Goal: Information Seeking & Learning: Learn about a topic

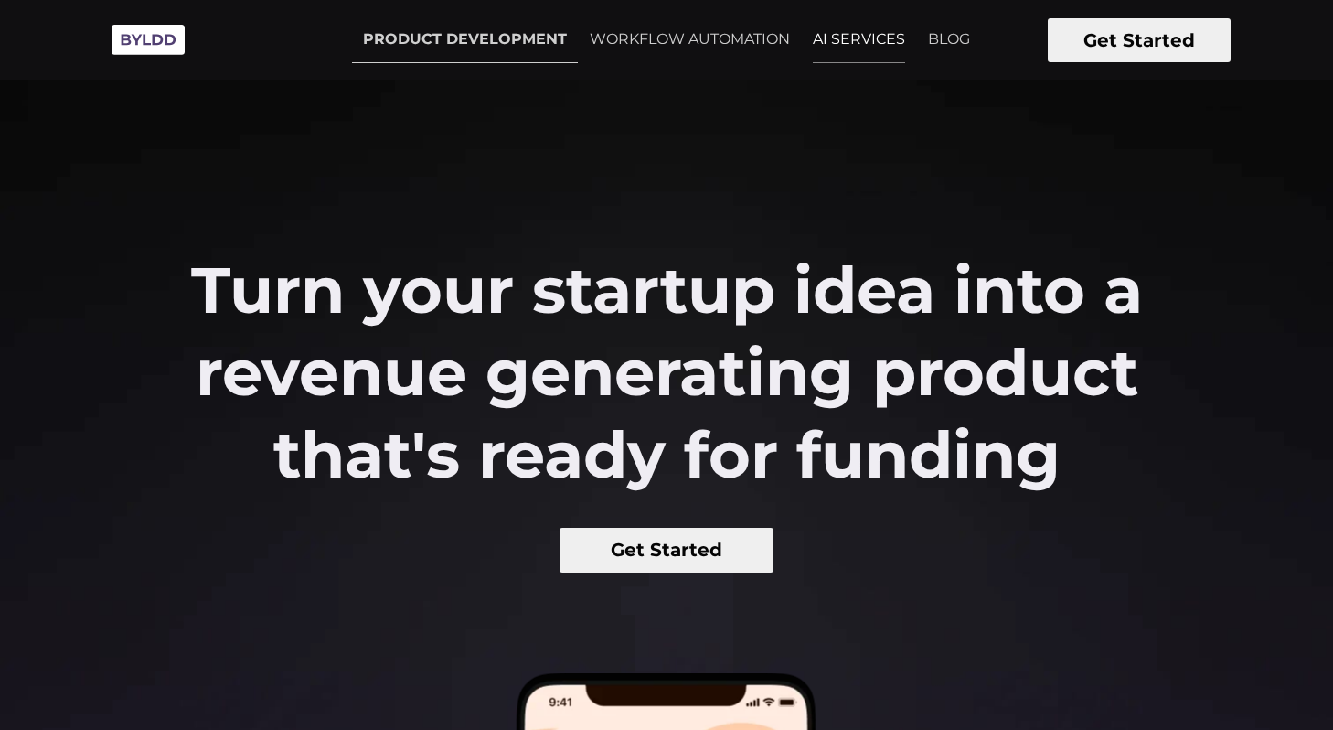
click at [823, 34] on link "AI SERVICES" at bounding box center [859, 39] width 114 height 46
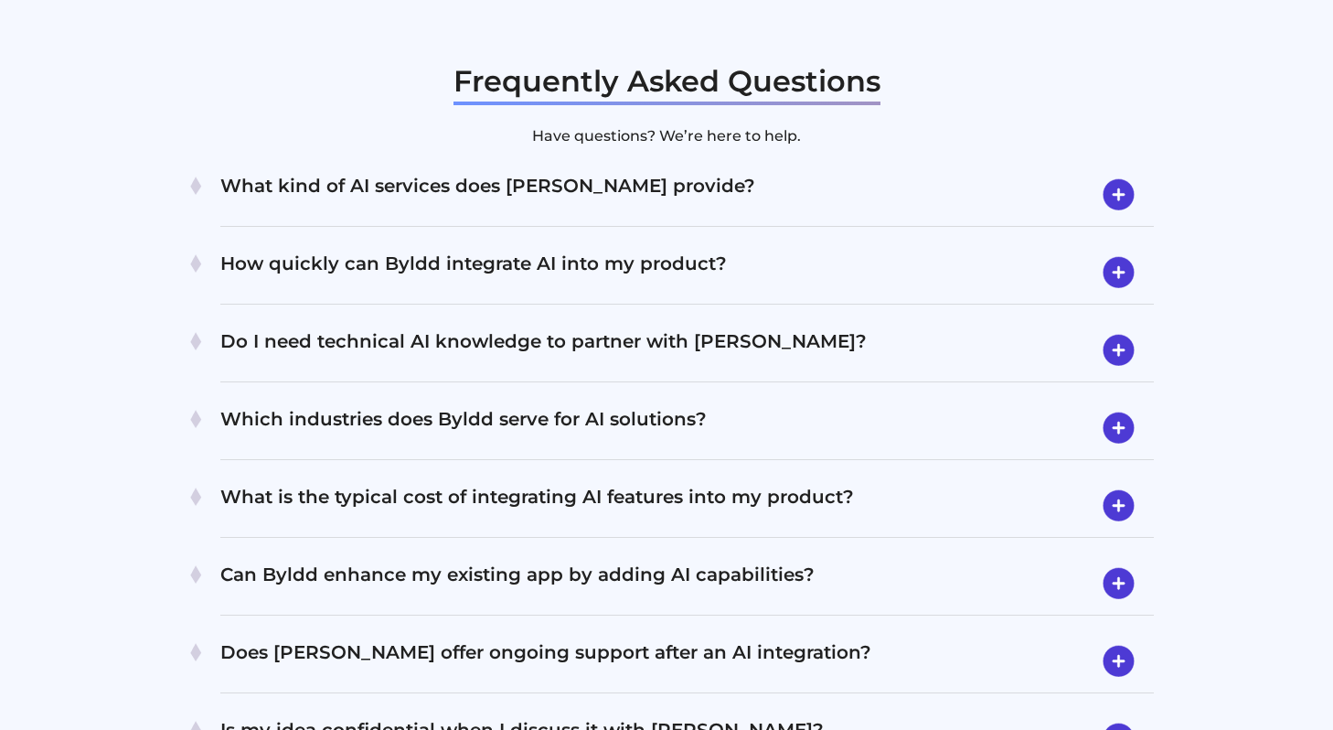
scroll to position [3710, 0]
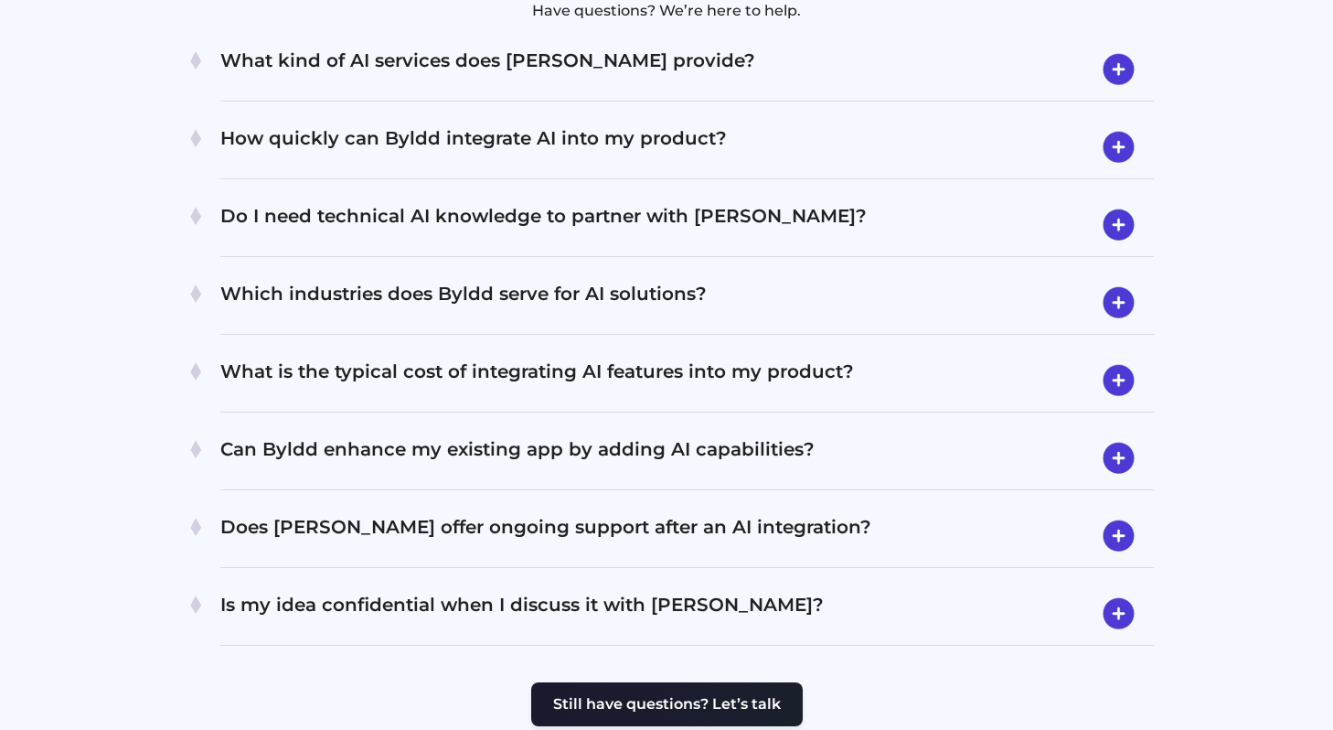
click at [304, 201] on h4 "Do I need technical AI knowledge to partner with [PERSON_NAME]?" at bounding box center [687, 225] width 934 height 48
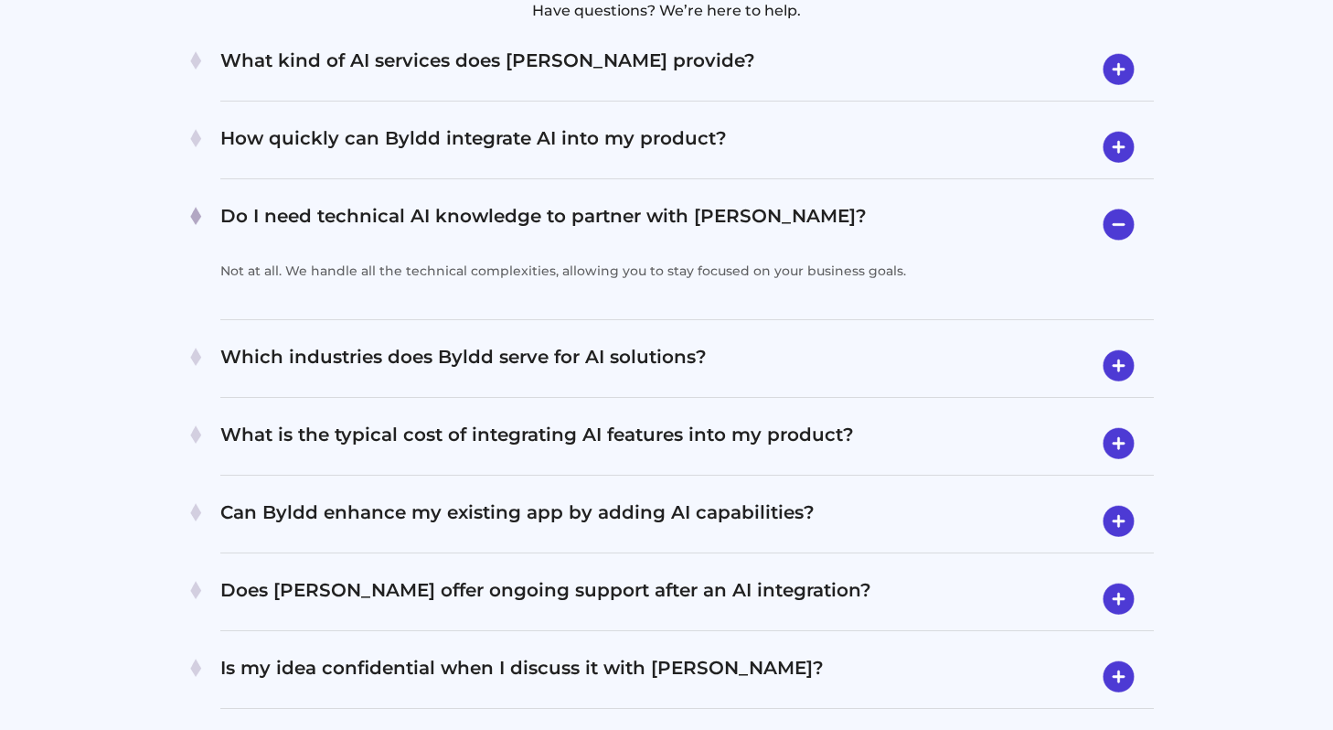
click at [305, 124] on h4 "How quickly can Byldd integrate AI into my product?" at bounding box center [687, 147] width 934 height 48
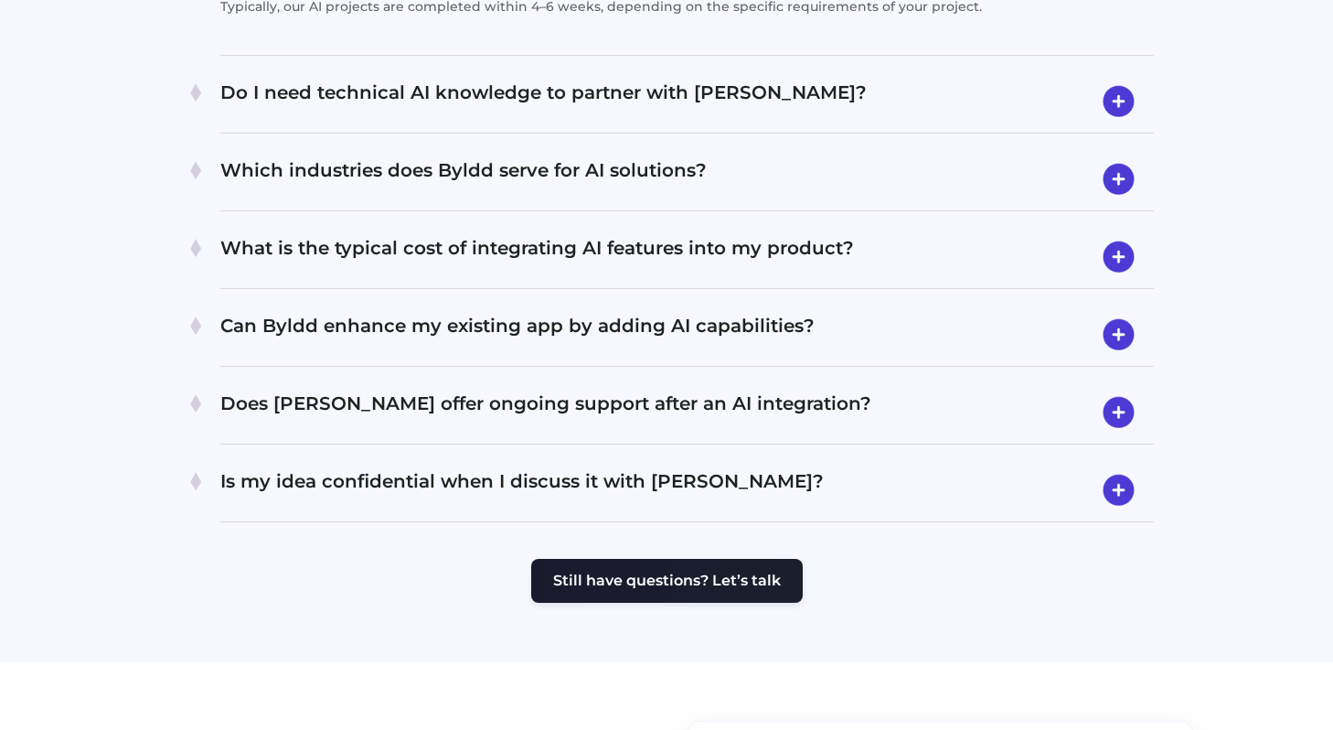
scroll to position [3917, 0]
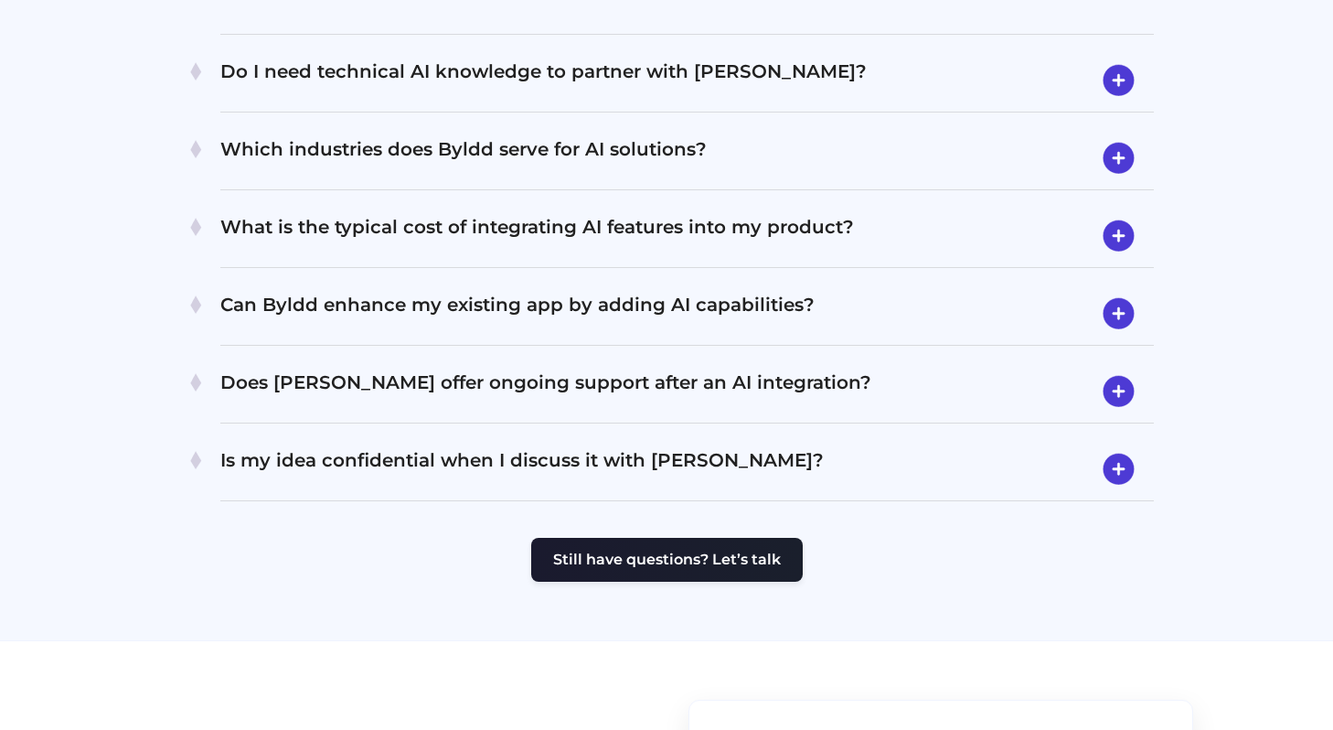
click at [305, 134] on h4 "Which industries does Byldd serve for AI solutions?" at bounding box center [687, 158] width 934 height 48
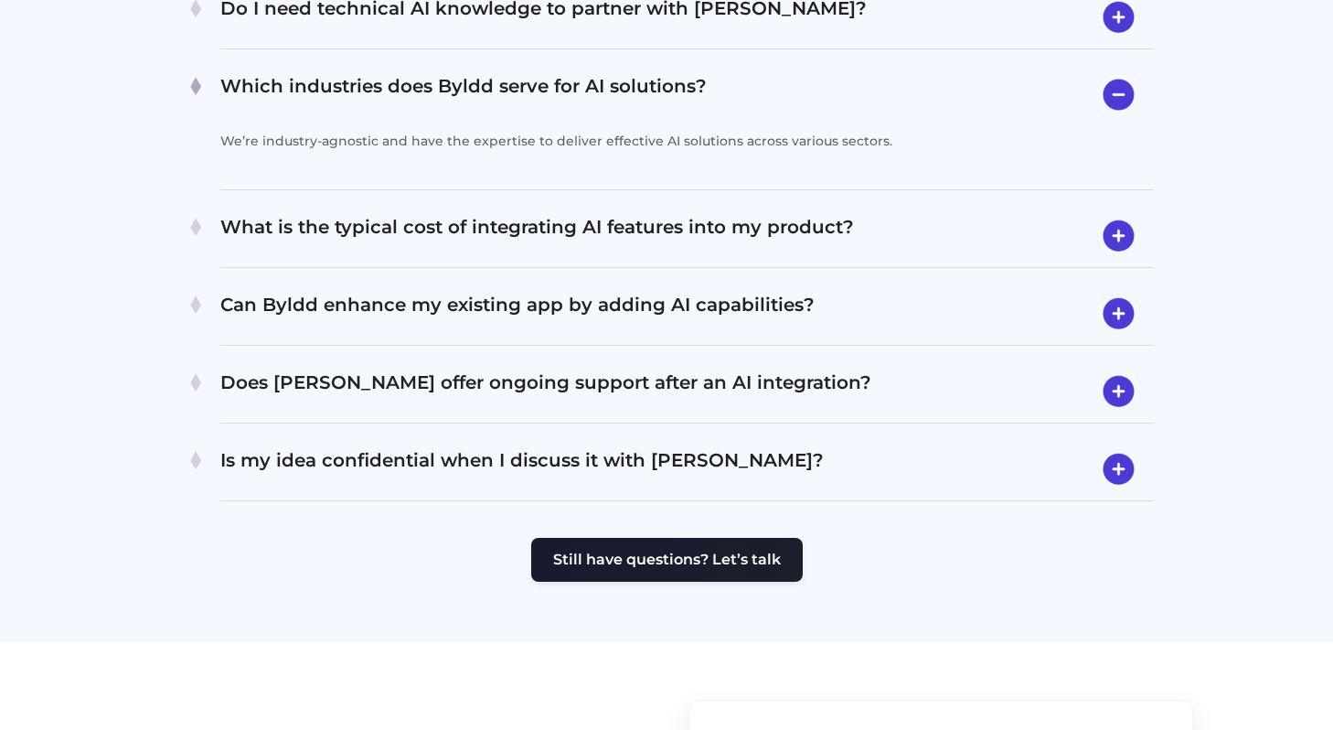
click at [303, 212] on h4 "What is the typical cost of integrating AI features into my product?" at bounding box center [687, 236] width 934 height 48
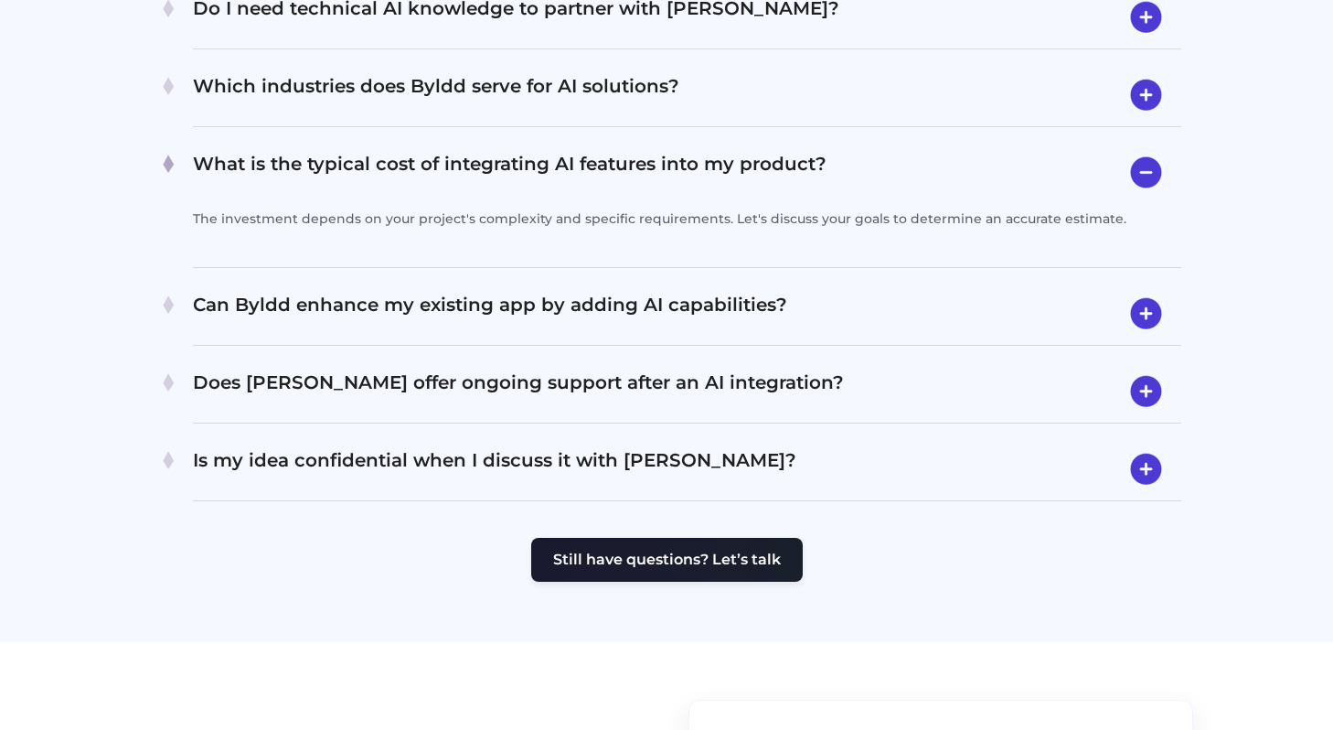
click at [303, 290] on h4 "Can Byldd enhance my existing app by adding AI capabilities?" at bounding box center [687, 314] width 989 height 48
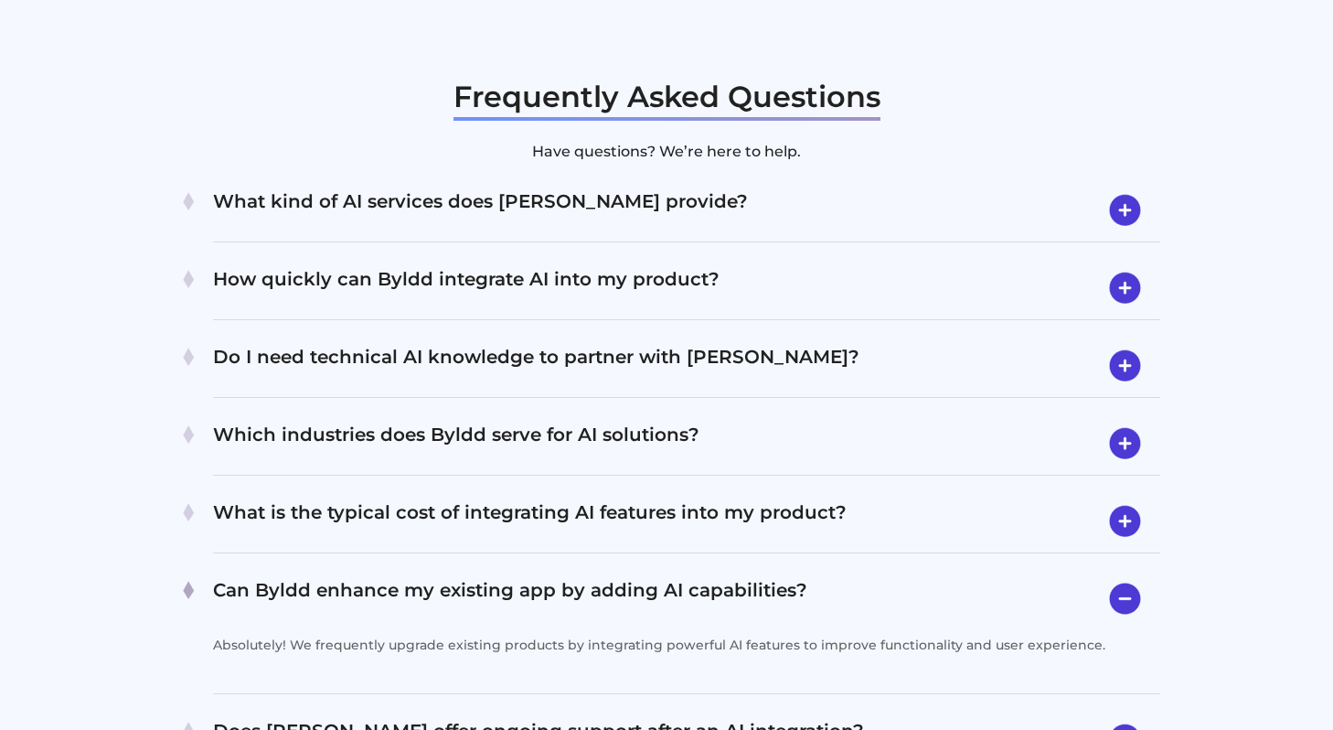
scroll to position [3566, 0]
